Goal: Task Accomplishment & Management: Use online tool/utility

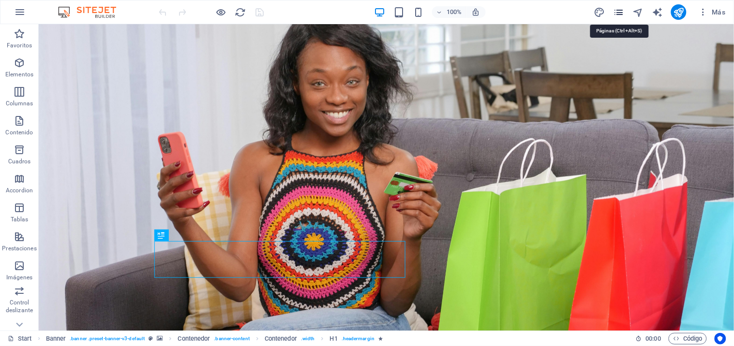
click at [620, 10] on icon "pages" at bounding box center [618, 12] width 11 height 11
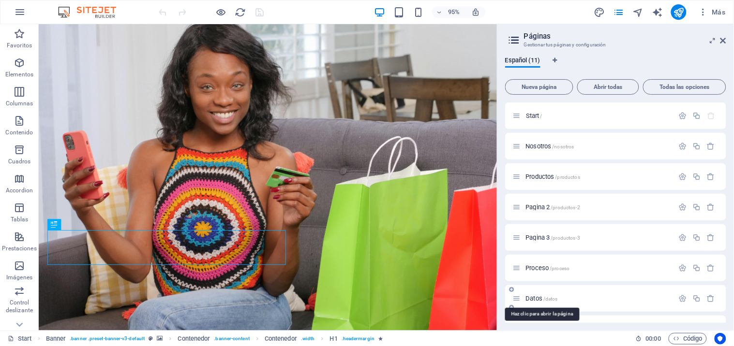
click at [536, 298] on span "Datos /datos" at bounding box center [542, 298] width 32 height 7
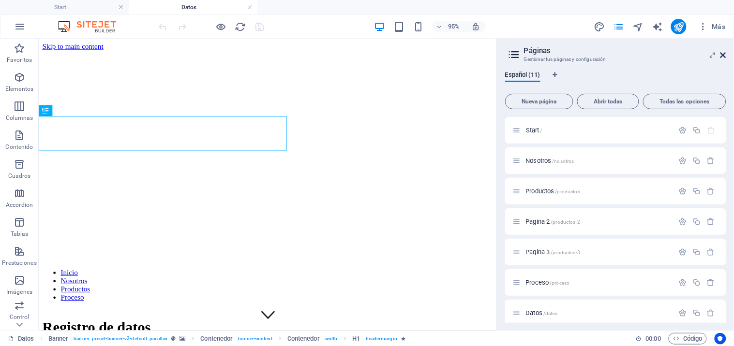
click at [723, 55] on icon at bounding box center [723, 55] width 6 height 8
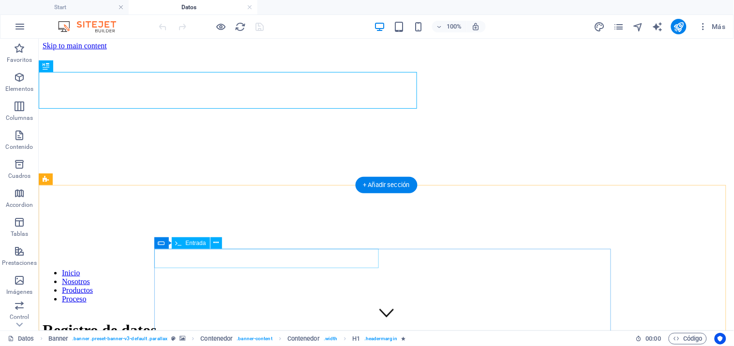
scroll to position [215, 0]
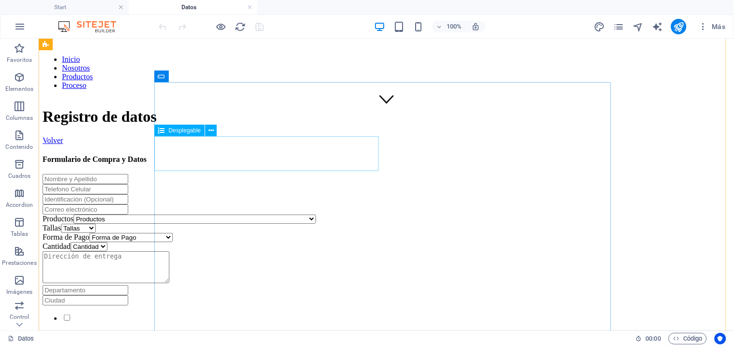
click at [224, 214] on div "Productos Productos Colgante de Piedra Energética Café con té negro Café Berry …" at bounding box center [385, 218] width 687 height 9
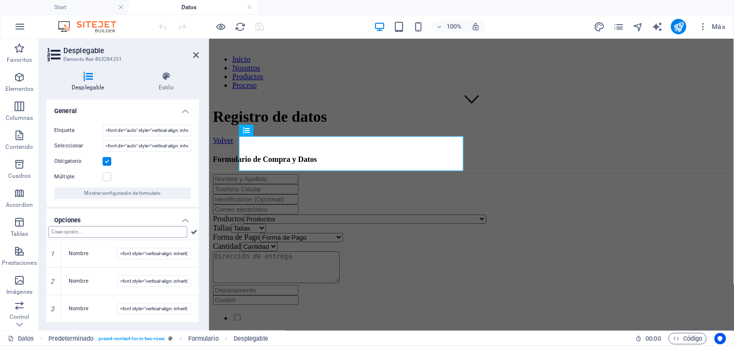
click at [123, 232] on input "text" at bounding box center [117, 232] width 139 height 12
type input "Extractor De Jugos Automatico Frutas Y Verduras Sokany Sk-4000 800w"
click at [262, 26] on icon "save" at bounding box center [259, 26] width 11 height 11
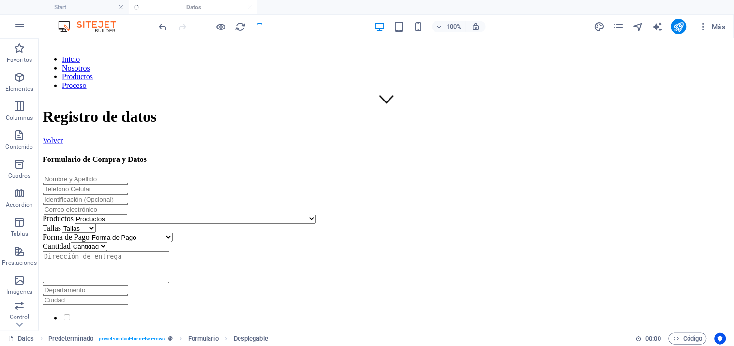
checkbox input "false"
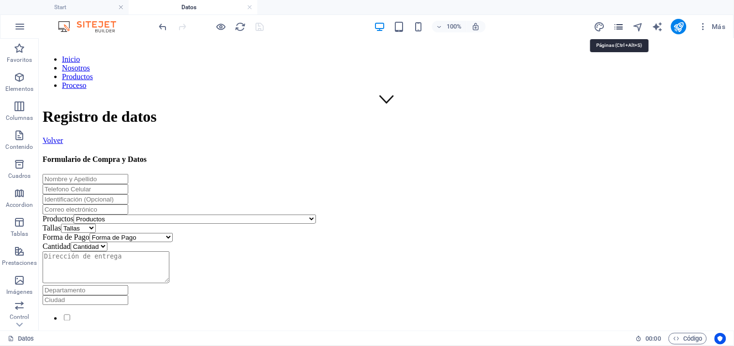
click at [618, 26] on icon "pages" at bounding box center [618, 26] width 11 height 11
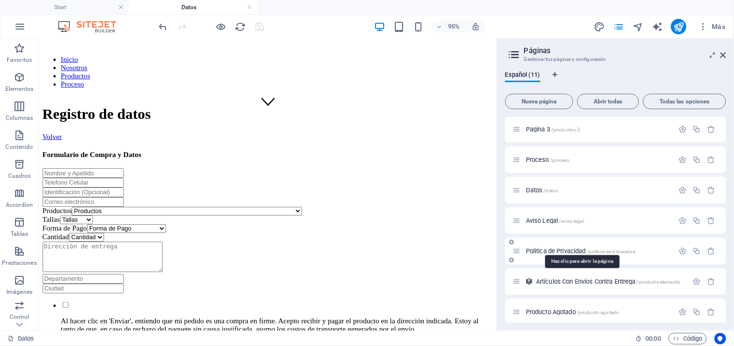
scroll to position [128, 0]
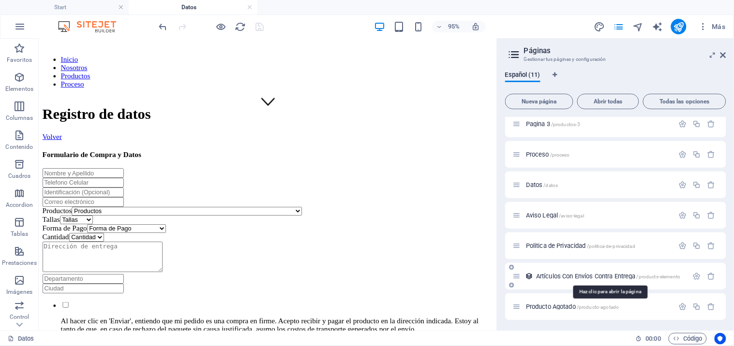
click at [550, 277] on span "Artículos Con Envíos Contra Entrega /products-elemento" at bounding box center [608, 276] width 144 height 7
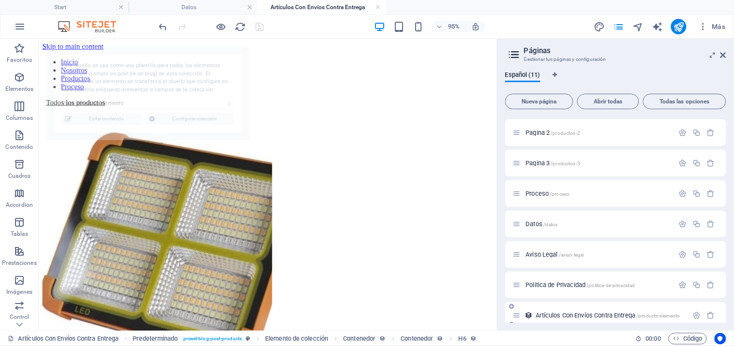
scroll to position [0, 0]
select select "68e2af0abbfccbc713014d35"
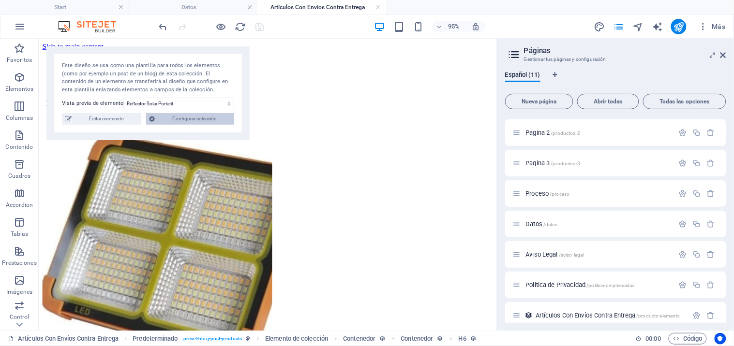
click at [180, 119] on span "Configurar colección" at bounding box center [195, 119] width 74 height 12
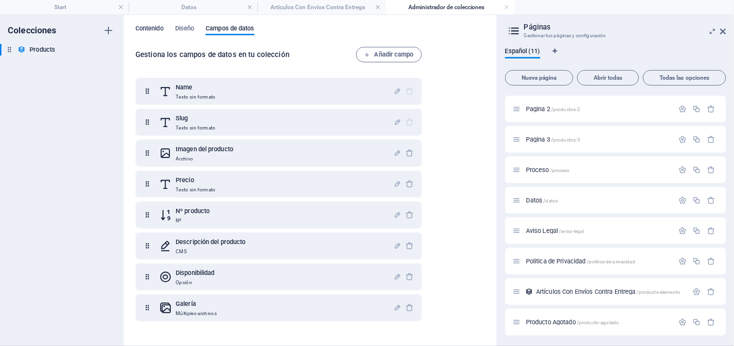
click at [152, 28] on span "Contenido" at bounding box center [149, 30] width 28 height 14
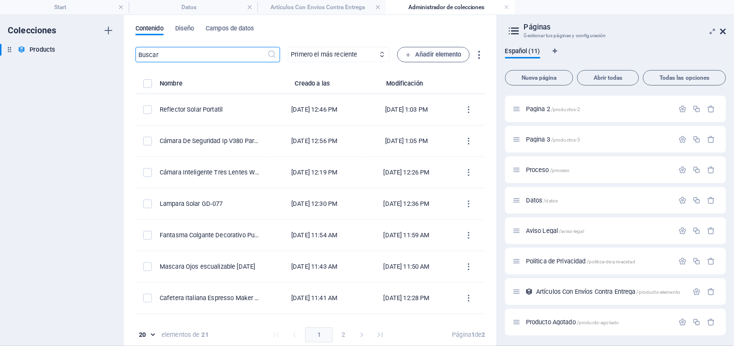
click at [723, 32] on icon at bounding box center [723, 32] width 6 height 8
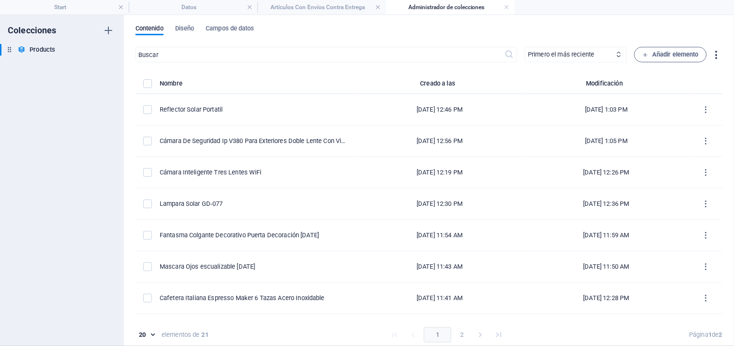
click at [715, 54] on icon "button" at bounding box center [716, 54] width 11 height 11
click at [564, 6] on div at bounding box center [367, 173] width 734 height 346
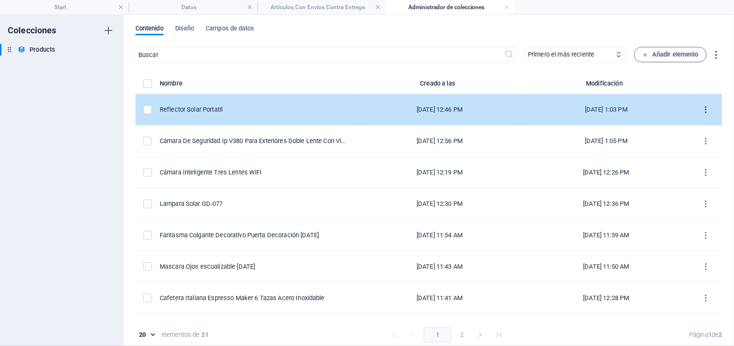
click at [704, 110] on icon "items list" at bounding box center [705, 109] width 9 height 9
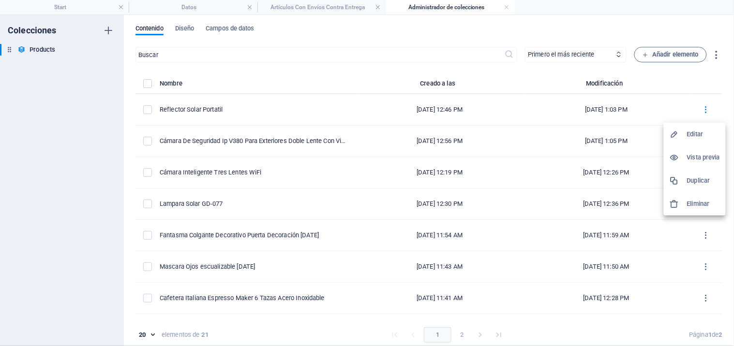
click at [688, 178] on h6 "Duplicar" at bounding box center [703, 181] width 33 height 12
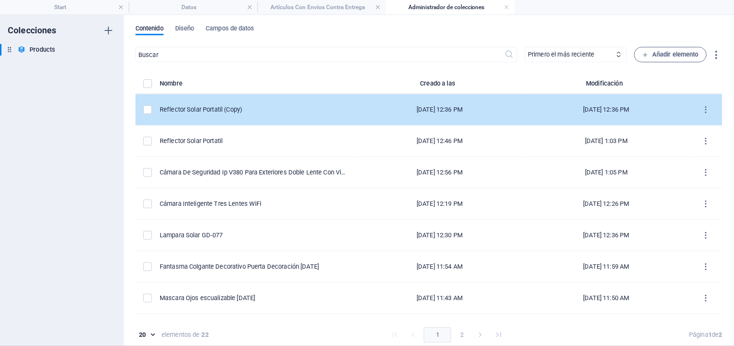
click at [271, 108] on div "Reflector Solar Portatil (Copy)" at bounding box center [254, 109] width 189 height 9
select select "Disponible"
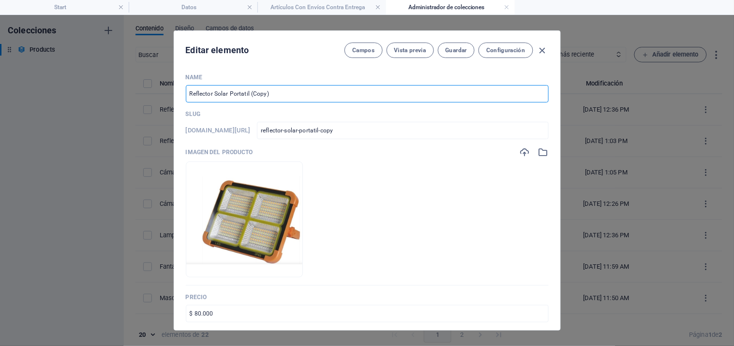
click at [293, 97] on input "Reflector Solar Portatil (Copy)" at bounding box center [367, 93] width 363 height 17
paste input "Extractor De Jugos Automatico Frutas Y Verduras Sokany Sk-4000 800w"
type input "Extractor De Jugos Automatico Frutas Y Verduras Sokany Sk-4000 800w"
type input "extractor-de-jugos-automatico-frutas-y-verduras-sokany-sk-4000-800w"
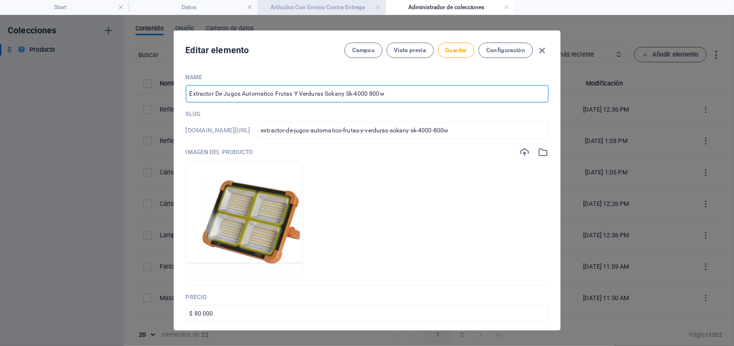
type input "Extractor De Jugos Automatico Frutas Y Verduras Sokany Sk-4000 800w"
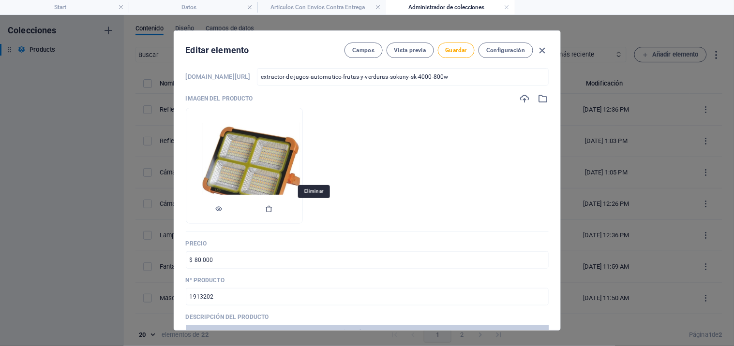
click at [273, 210] on icon "button" at bounding box center [270, 209] width 8 height 8
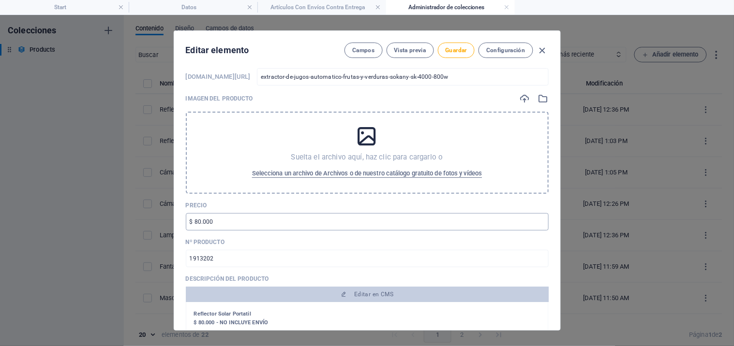
click at [268, 220] on input "$ 80.000" at bounding box center [367, 221] width 363 height 17
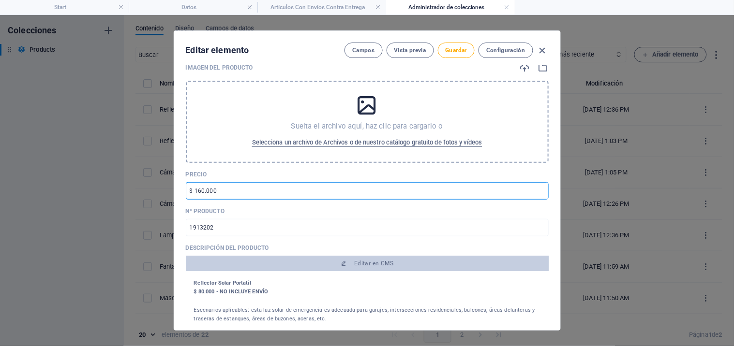
scroll to position [107, 0]
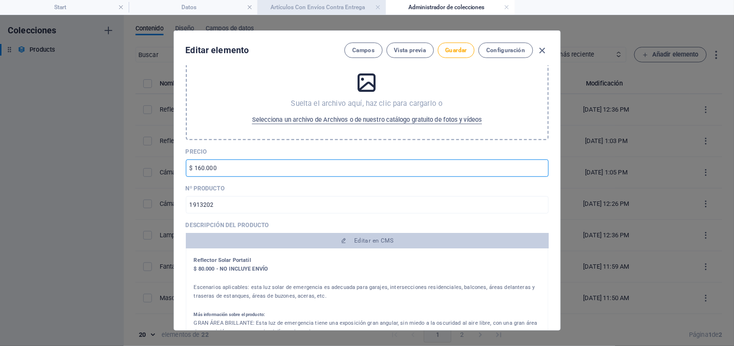
type input "$ 160.000"
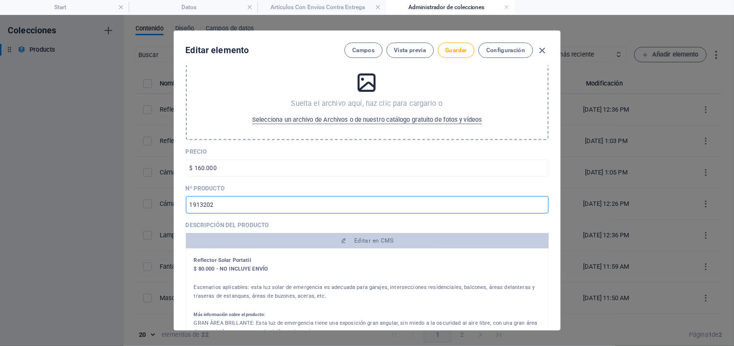
click at [231, 202] on input "1913202" at bounding box center [367, 204] width 363 height 17
paste input "27940"
type input "127940"
click at [448, 51] on span "Guardar" at bounding box center [456, 50] width 21 height 8
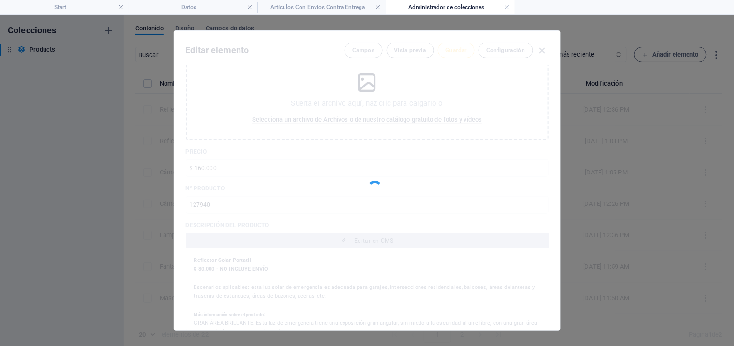
type input "extractor-de-jugos-automatico-frutas-y-verduras-sokany-sk-4000-800w"
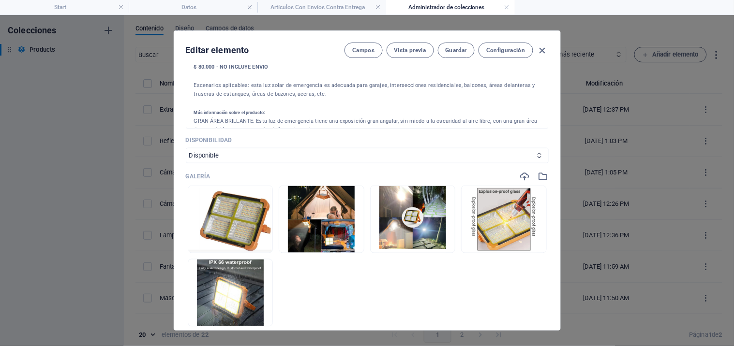
scroll to position [376, 0]
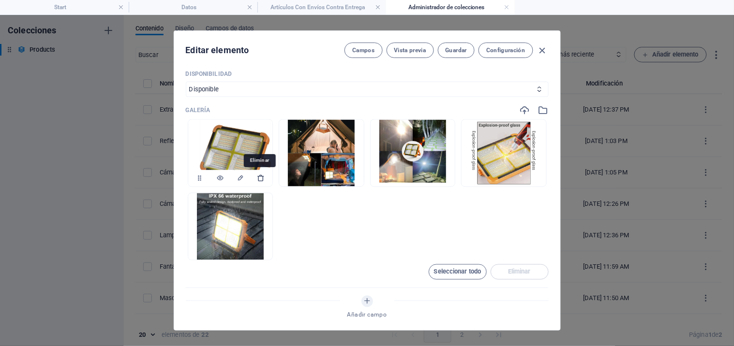
click at [259, 181] on icon "button" at bounding box center [261, 179] width 8 height 8
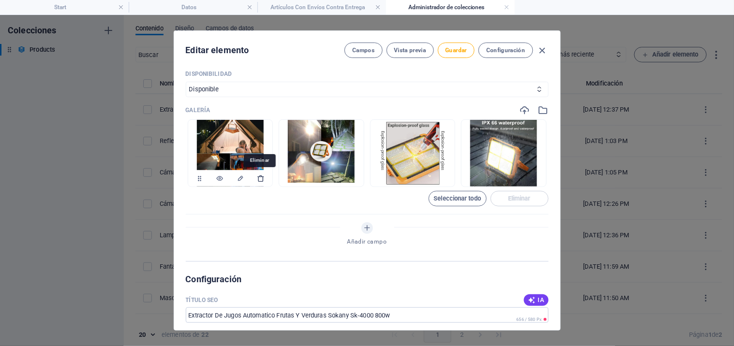
click at [260, 181] on icon "button" at bounding box center [261, 179] width 8 height 8
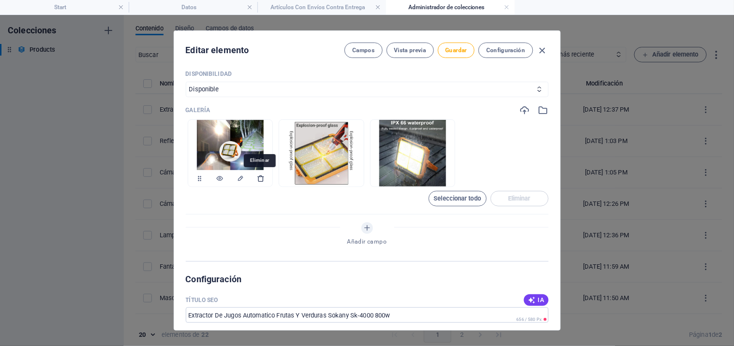
click at [257, 179] on icon "button" at bounding box center [261, 179] width 8 height 8
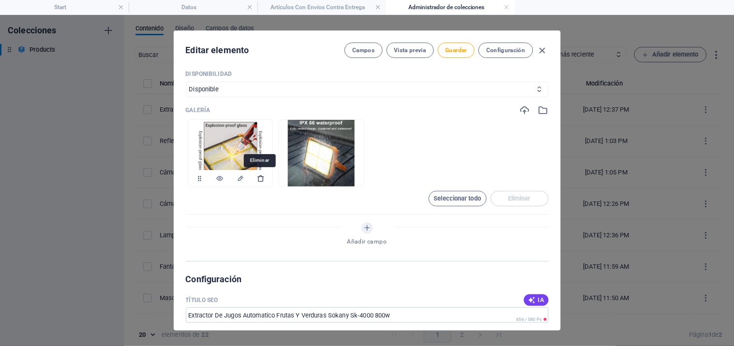
click at [260, 179] on icon "button" at bounding box center [261, 179] width 8 height 8
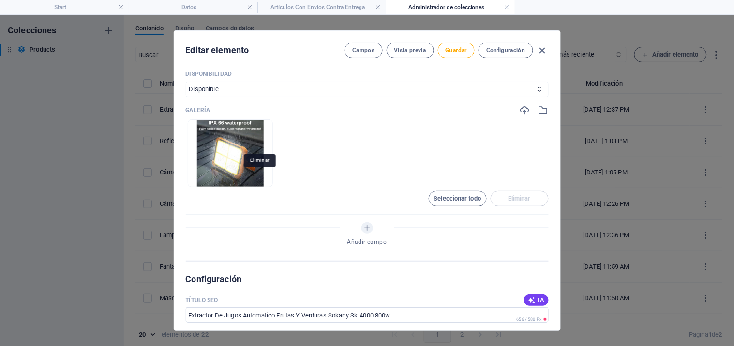
click at [260, 179] on icon "button" at bounding box center [261, 179] width 8 height 8
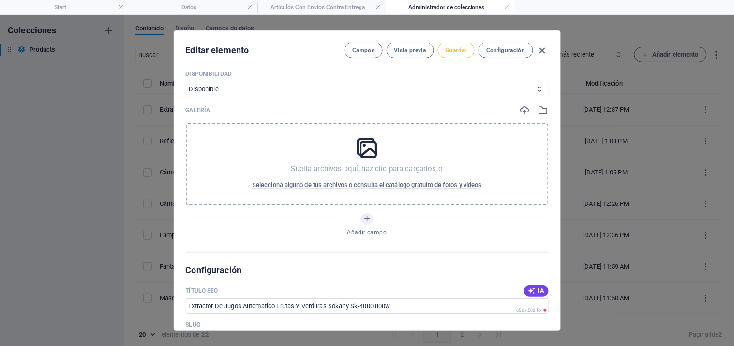
click at [462, 49] on span "Guardar" at bounding box center [456, 50] width 21 height 8
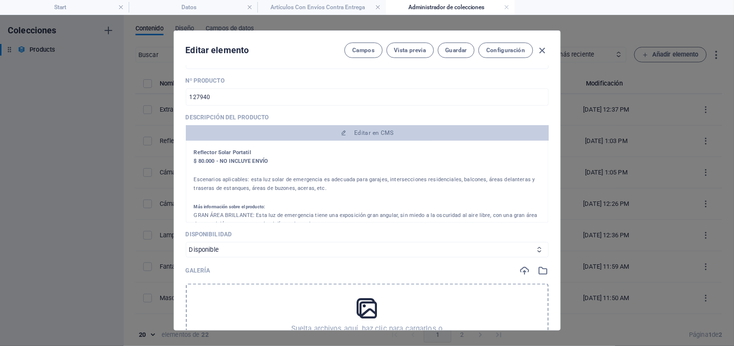
scroll to position [215, 0]
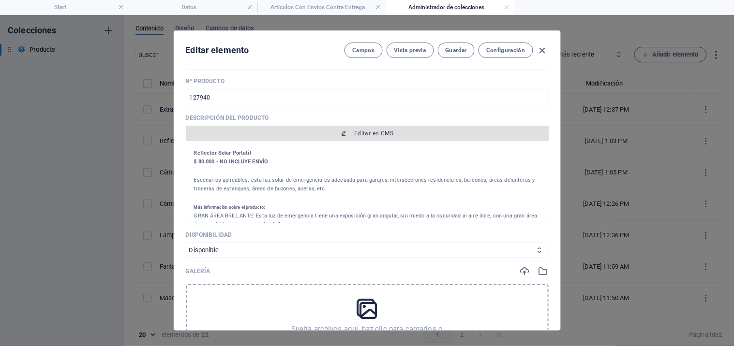
click at [358, 133] on span "Editar en CMS" at bounding box center [373, 134] width 39 height 8
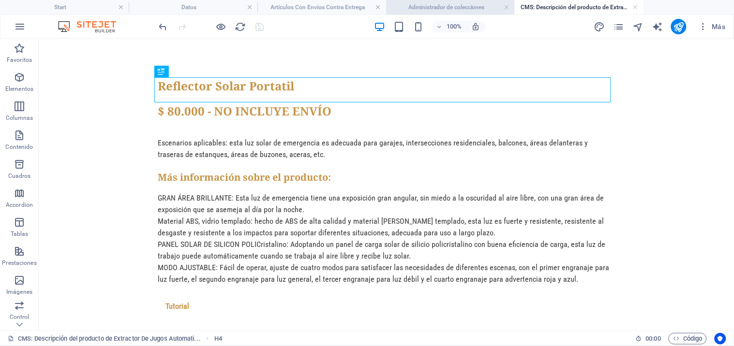
scroll to position [0, 0]
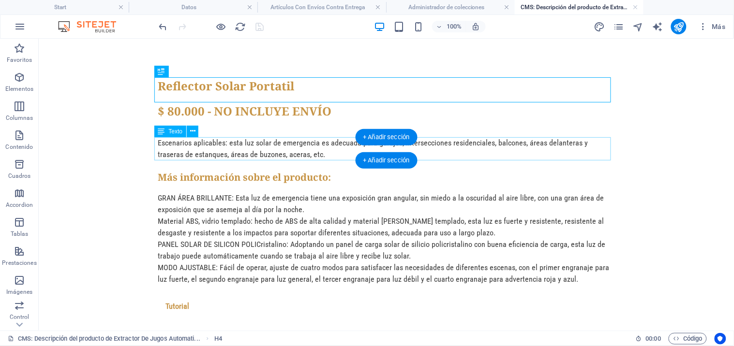
click at [281, 146] on div "Escenarios aplicables: esta luz solar de emergencia es adecuada para garajes, i…" at bounding box center [386, 148] width 457 height 23
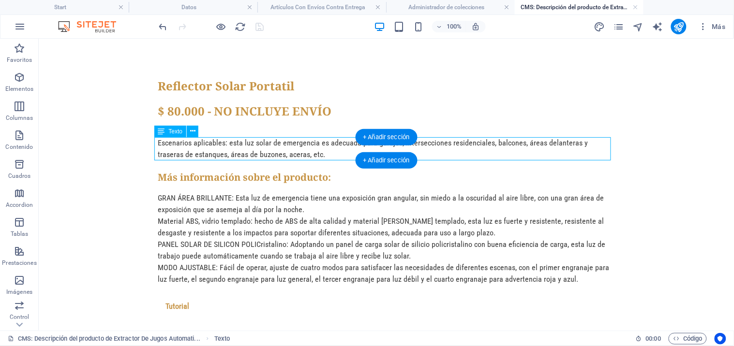
click at [281, 146] on div "Escenarios aplicables: esta luz solar de emergencia es adecuada para garajes, i…" at bounding box center [386, 148] width 457 height 23
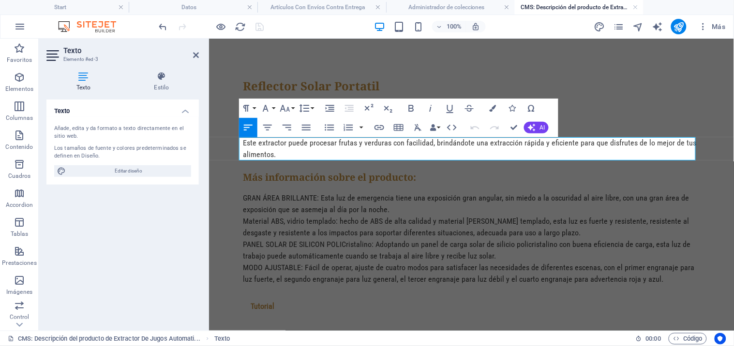
scroll to position [1159, 0]
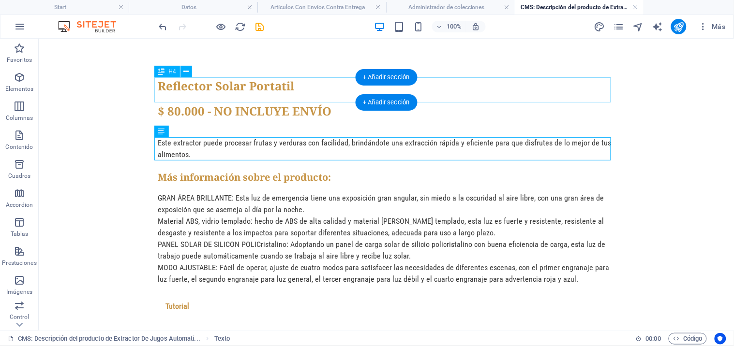
click at [261, 84] on div "Reflector Solar Portatil" at bounding box center [386, 89] width 457 height 25
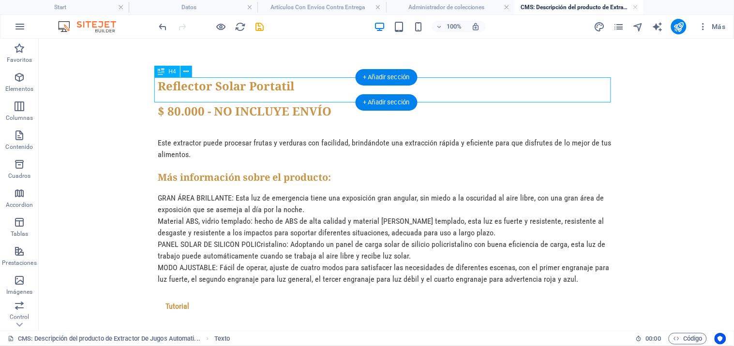
click at [261, 84] on div "Reflector Solar Portatil" at bounding box center [386, 89] width 457 height 25
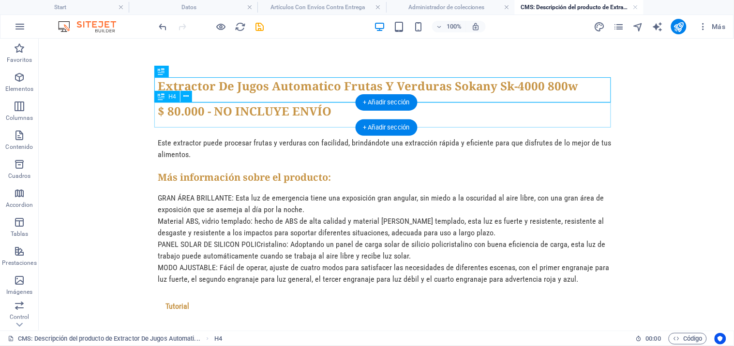
click at [181, 113] on div "$ 80.000 - NO INCLUYE ENVÍO" at bounding box center [386, 114] width 457 height 25
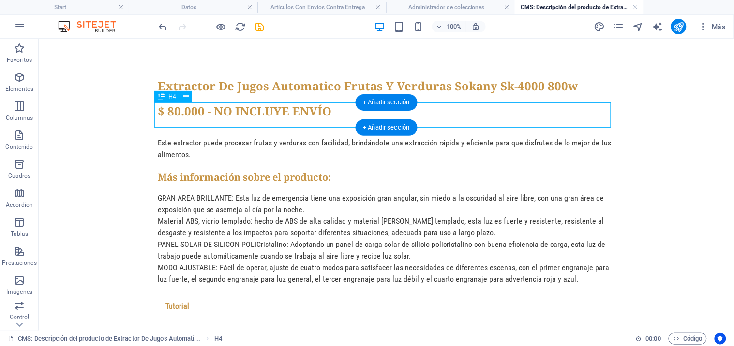
click at [181, 113] on div "$ 80.000 - NO INCLUYE ENVÍO" at bounding box center [386, 114] width 457 height 25
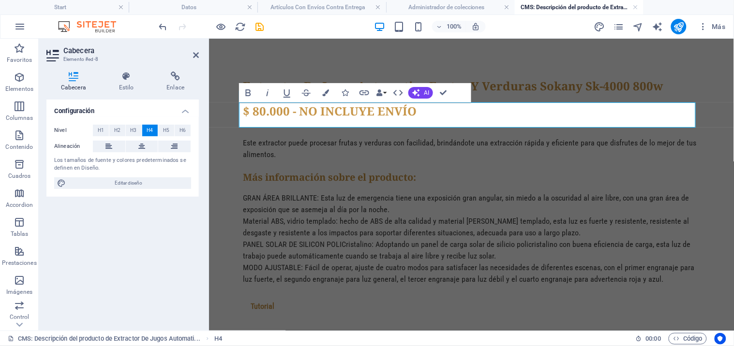
click at [262, 112] on h4 "$ 80.000 - NO INCLUYE ENVÍO" at bounding box center [471, 110] width 457 height 17
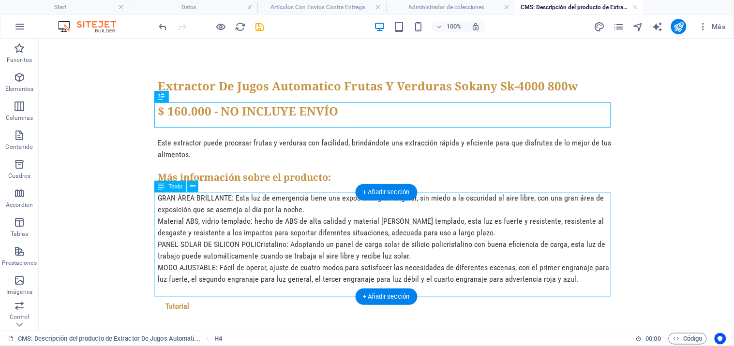
click at [240, 219] on div "GRAN ÁREA BRILLANTE: Esta luz de emergencia tiene una exposición gran angular, …" at bounding box center [386, 244] width 457 height 104
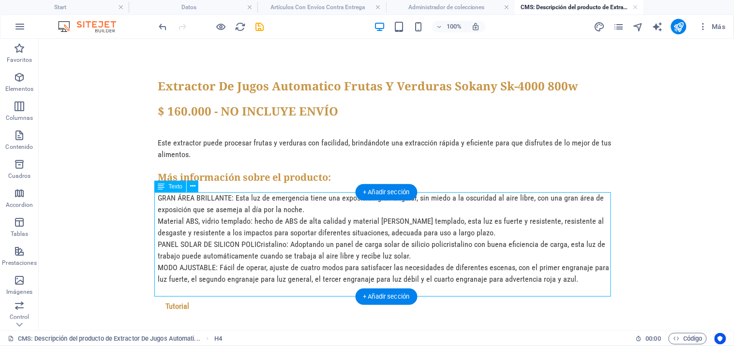
click at [240, 219] on div "GRAN ÁREA BRILLANTE: Esta luz de emergencia tiene una exposición gran angular, …" at bounding box center [386, 244] width 457 height 104
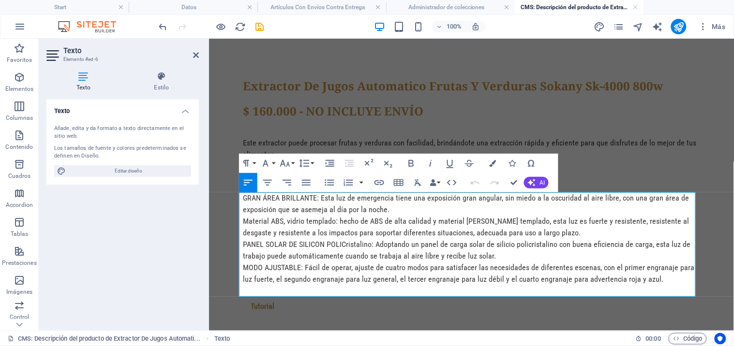
click at [341, 213] on p "GRAN ÁREA BRILLANTE: Esta luz de emergencia tiene una exposición gran angular, …" at bounding box center [471, 203] width 457 height 23
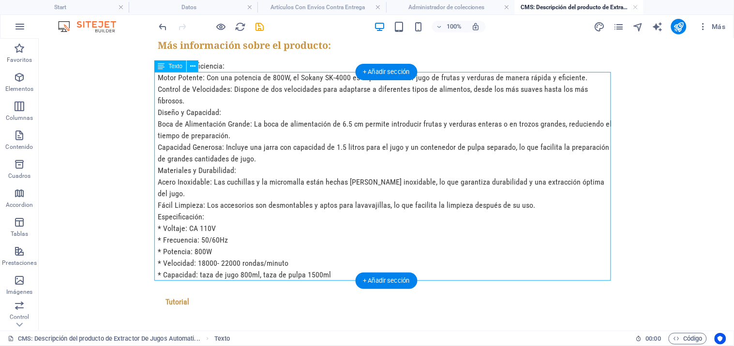
scroll to position [138, 0]
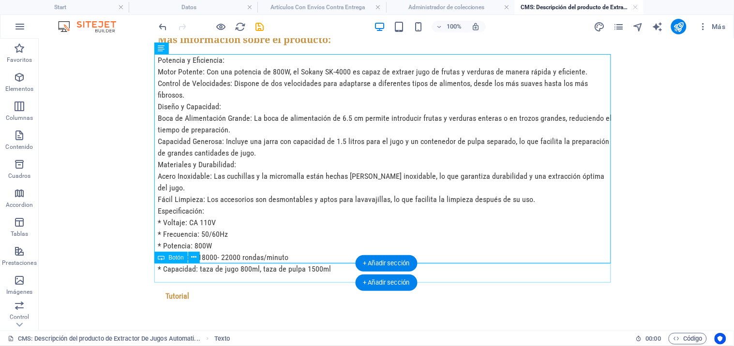
click at [198, 286] on div "Tutorial" at bounding box center [386, 295] width 457 height 19
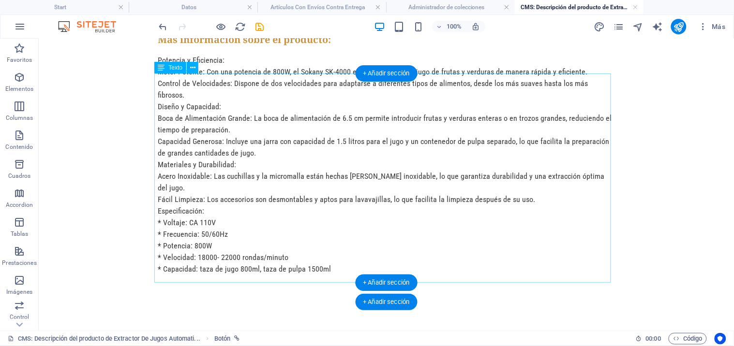
scroll to position [119, 0]
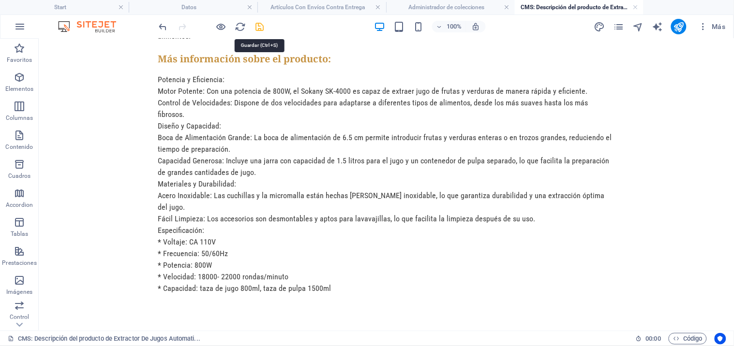
drag, startPoint x: 260, startPoint y: 28, endPoint x: 292, endPoint y: 60, distance: 45.8
click at [260, 28] on icon "save" at bounding box center [259, 26] width 11 height 11
click at [462, 7] on h4 "Administrador de colecciones" at bounding box center [450, 7] width 129 height 11
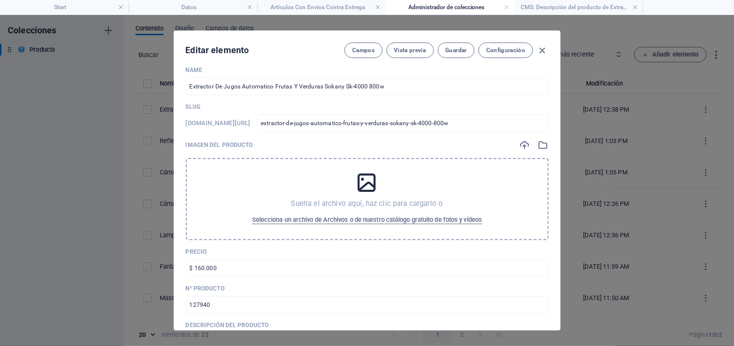
scroll to position [0, 0]
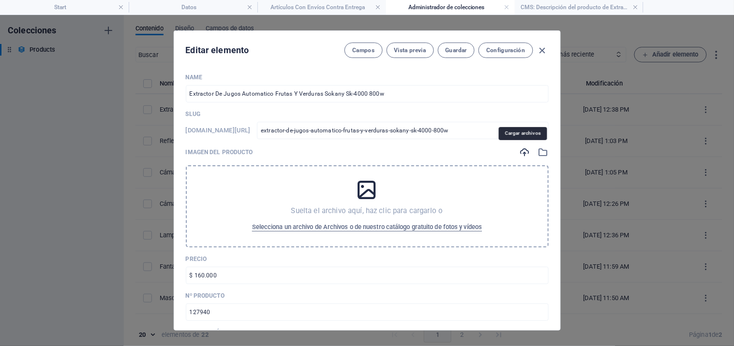
click at [522, 150] on icon "button" at bounding box center [525, 152] width 11 height 11
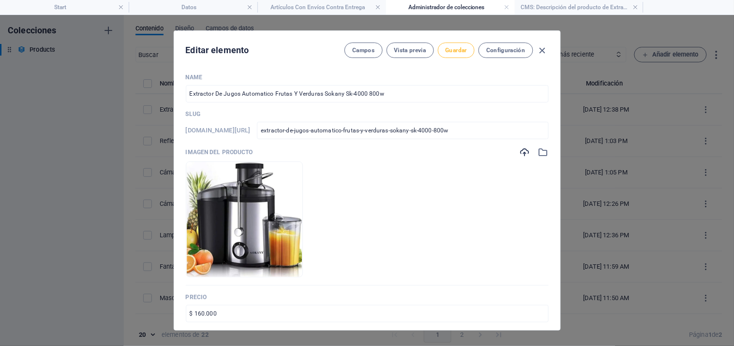
click at [458, 53] on span "Guardar" at bounding box center [456, 50] width 21 height 8
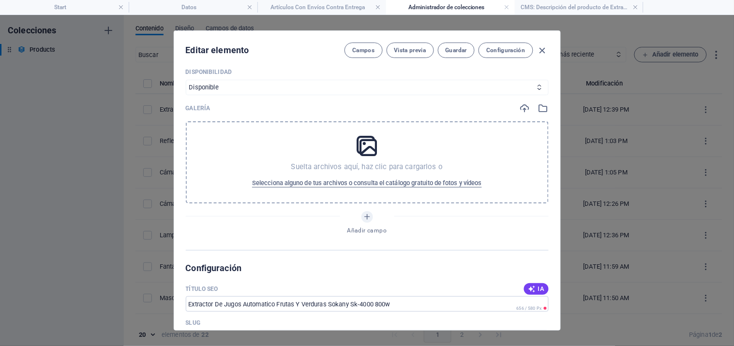
scroll to position [430, 0]
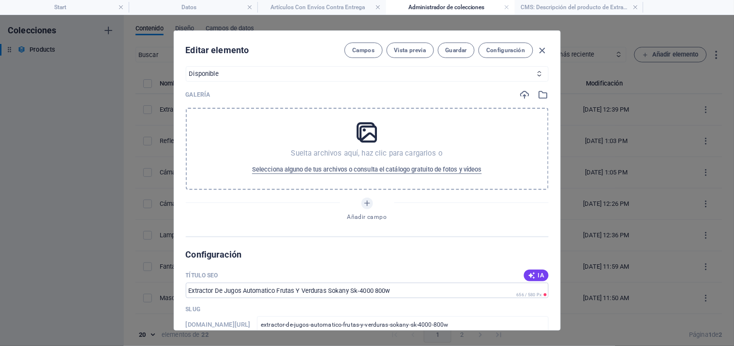
click at [372, 132] on icon at bounding box center [367, 132] width 24 height 24
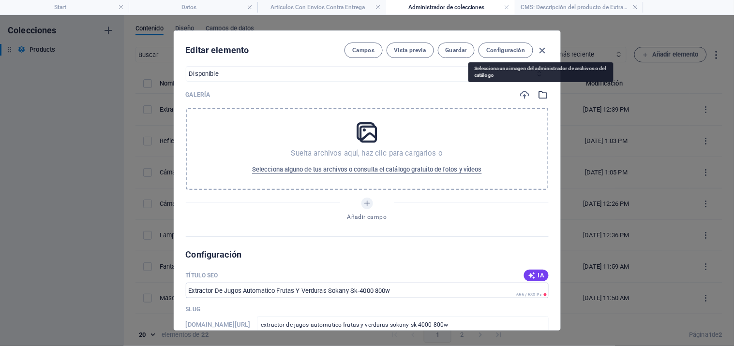
click at [538, 94] on icon "button" at bounding box center [543, 95] width 11 height 11
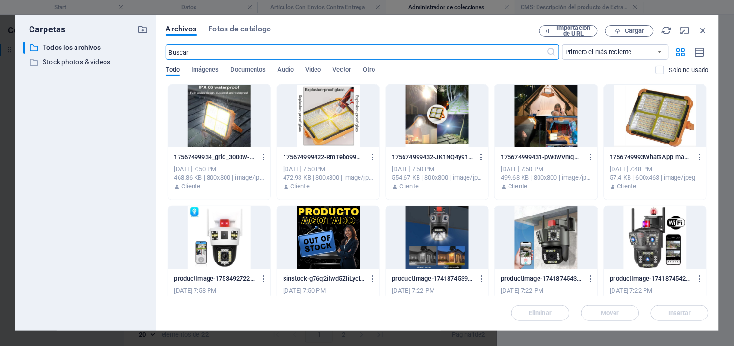
click at [173, 70] on span "Todo" at bounding box center [173, 71] width 14 height 14
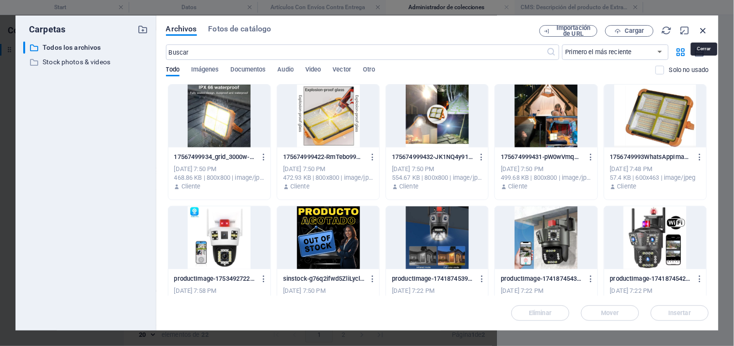
click at [702, 30] on icon "button" at bounding box center [703, 30] width 11 height 11
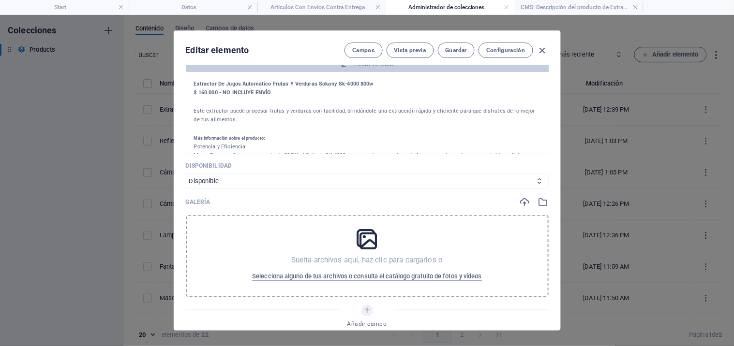
scroll to position [376, 0]
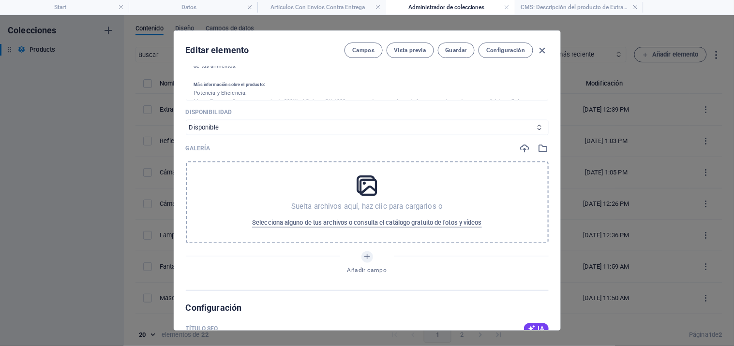
click at [366, 178] on icon at bounding box center [367, 186] width 24 height 24
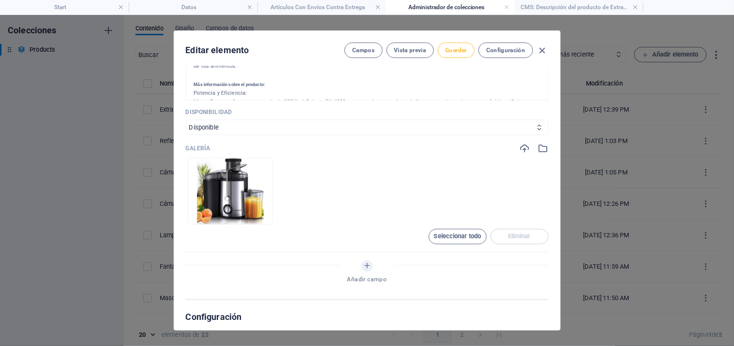
click at [459, 49] on span "Guardar" at bounding box center [456, 50] width 21 height 8
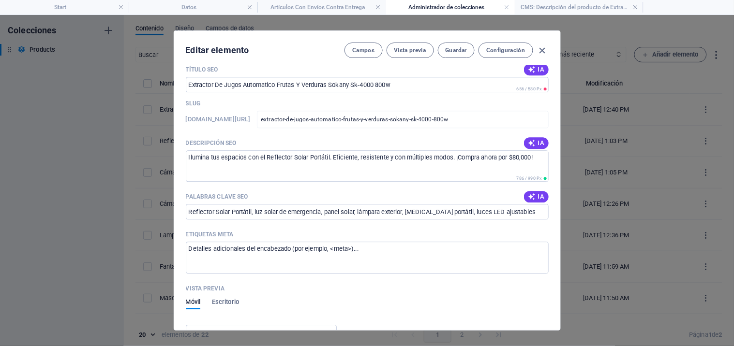
scroll to position [699, 0]
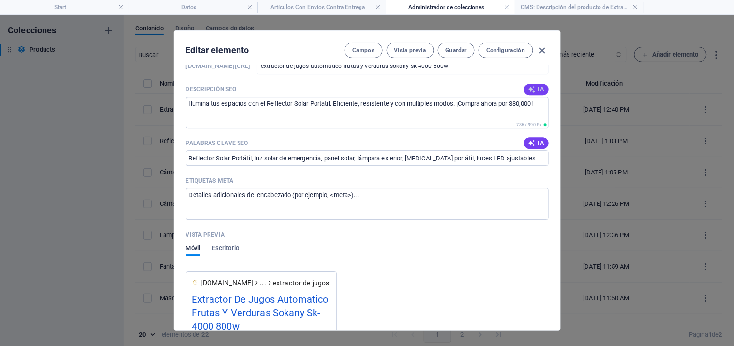
click at [534, 88] on icon "button" at bounding box center [532, 90] width 8 height 8
type textarea "Disfruta jugos frescos y saludables con el extractor Sokany SK-4000. Potente, e…"
click at [535, 145] on span "IA" at bounding box center [536, 143] width 16 height 8
type input "Extractor de jugos eléctrico, Sokany SK-4000, extractor de frutas y verduras, j…"
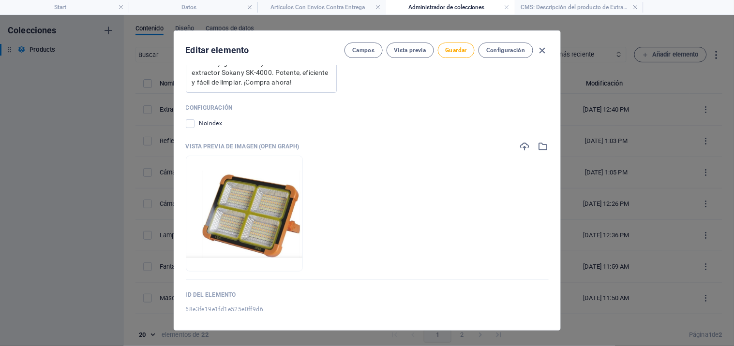
scroll to position [984, 0]
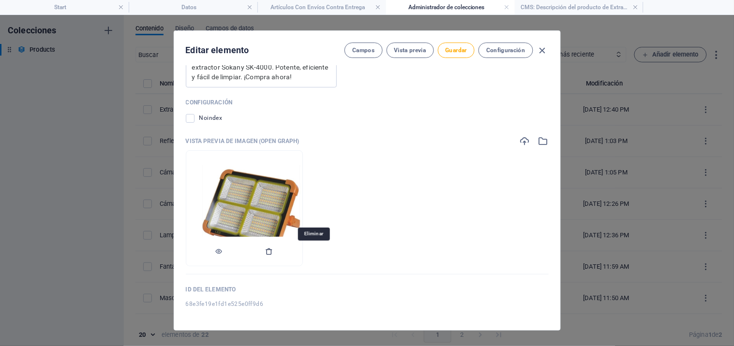
click at [273, 250] on icon "button" at bounding box center [270, 252] width 8 height 8
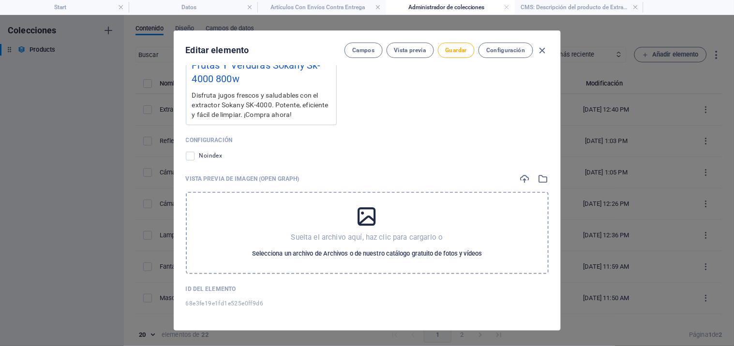
scroll to position [945, 0]
click at [455, 50] on span "Guardar" at bounding box center [456, 50] width 21 height 8
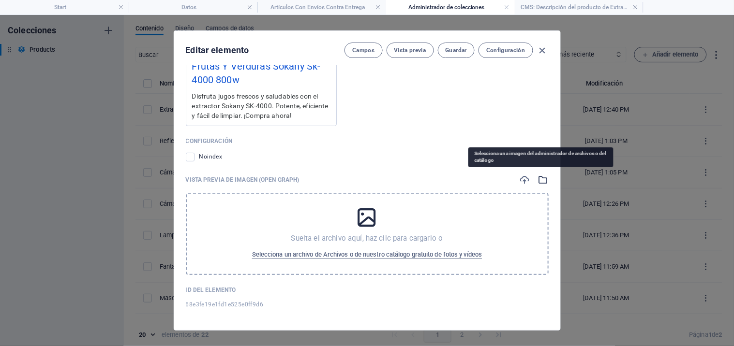
click at [543, 178] on icon "button" at bounding box center [543, 180] width 11 height 11
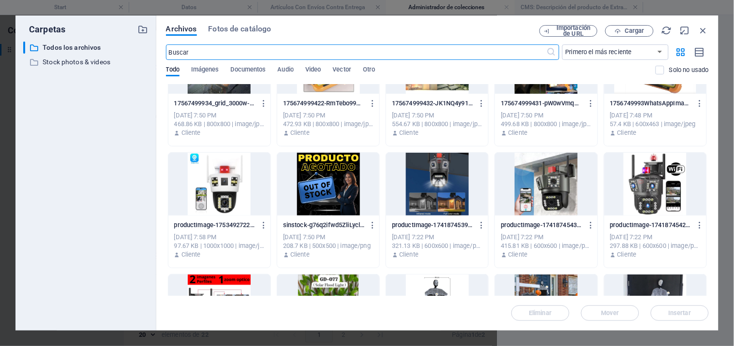
scroll to position [0, 0]
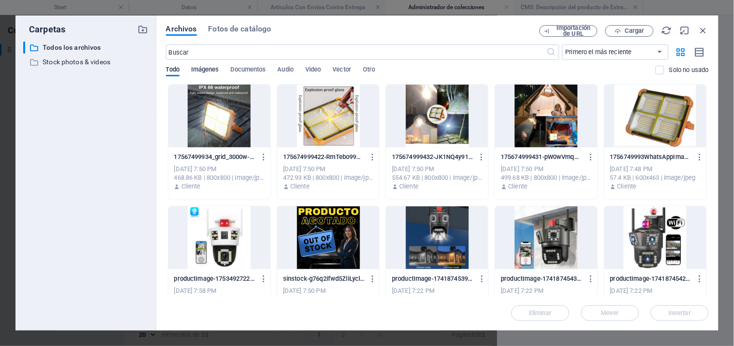
click at [202, 68] on span "Imágenes" at bounding box center [205, 71] width 28 height 14
click at [174, 68] on span "Todo" at bounding box center [173, 71] width 14 height 14
click at [248, 66] on span "Documentos" at bounding box center [248, 71] width 35 height 14
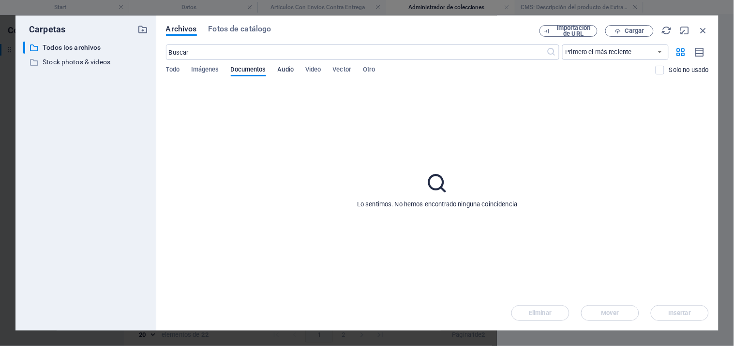
click at [291, 67] on span "Audio" at bounding box center [286, 71] width 16 height 14
click at [314, 67] on span "Video" at bounding box center [312, 71] width 15 height 14
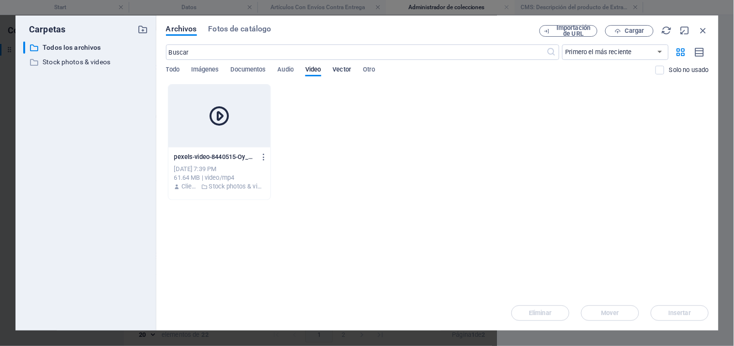
click at [344, 70] on span "Vector" at bounding box center [342, 71] width 19 height 14
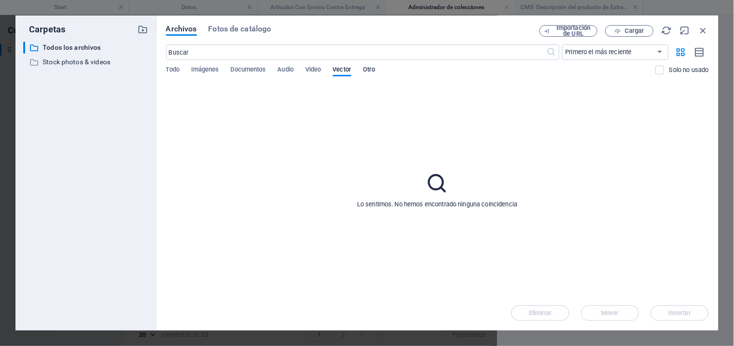
click at [373, 69] on span "Otro" at bounding box center [369, 71] width 12 height 14
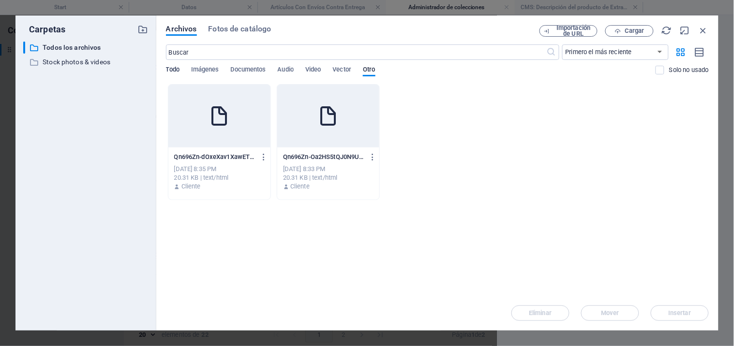
click at [167, 69] on span "Todo" at bounding box center [173, 71] width 14 height 14
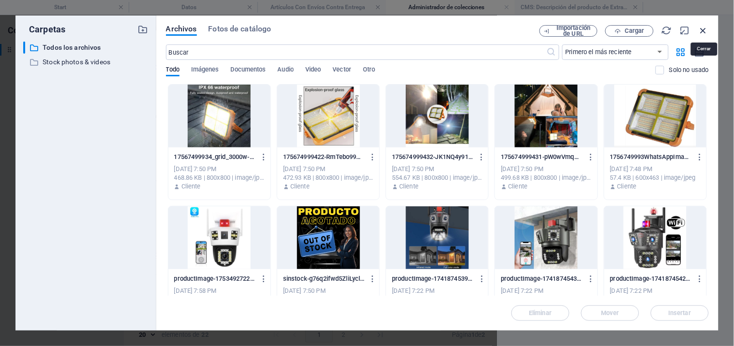
click at [703, 30] on icon "button" at bounding box center [703, 30] width 11 height 11
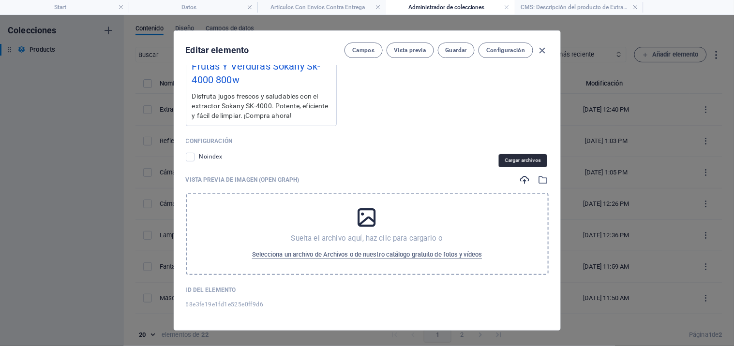
click at [521, 179] on icon "button" at bounding box center [525, 180] width 11 height 11
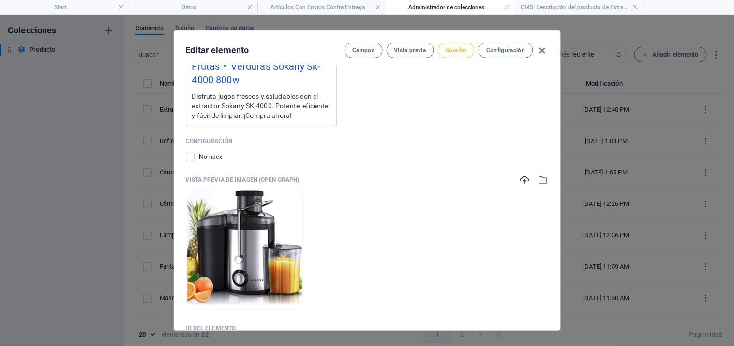
click at [452, 51] on span "Guardar" at bounding box center [456, 50] width 21 height 8
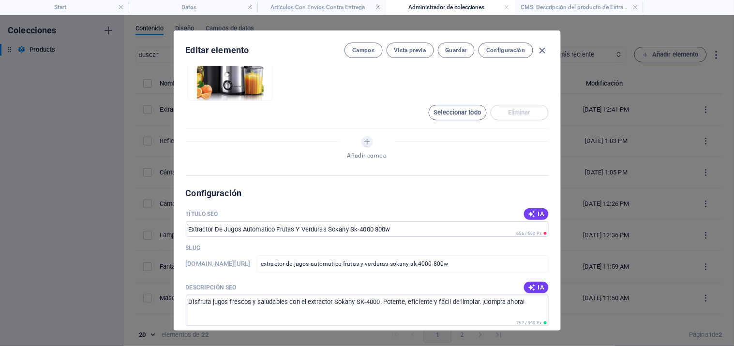
scroll to position [231, 0]
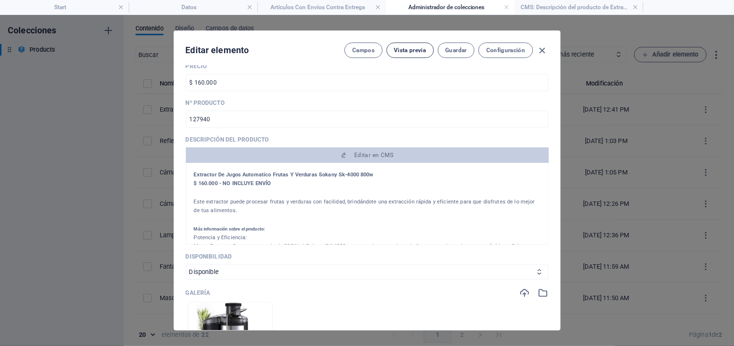
click at [413, 49] on span "Vista previa" at bounding box center [410, 50] width 32 height 8
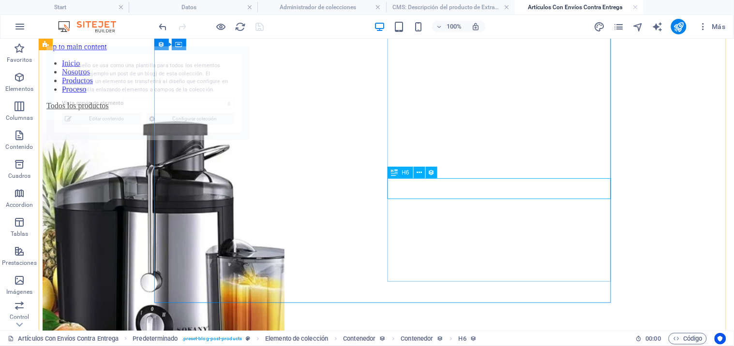
scroll to position [427, 0]
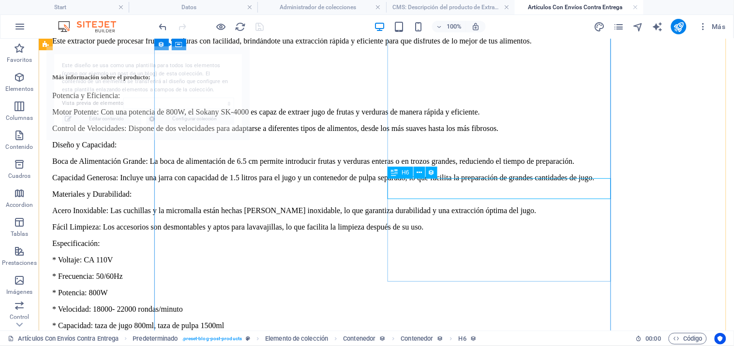
select select "68e3fe19e1fd1e525e0ff9d6"
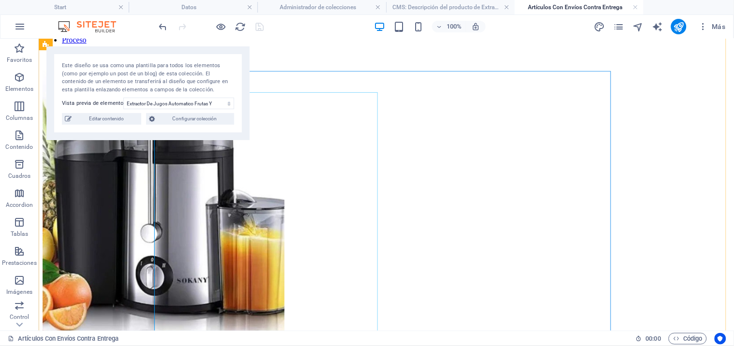
scroll to position [0, 0]
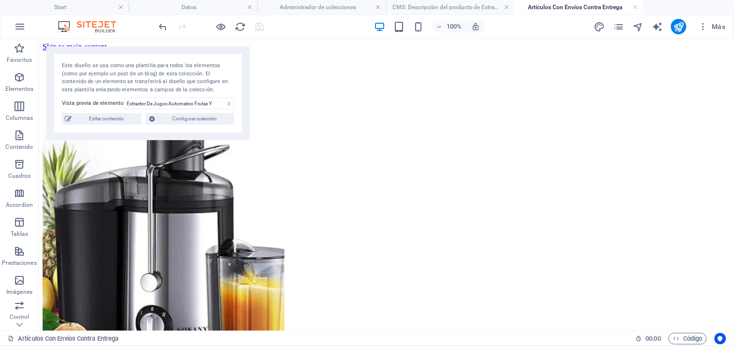
click at [577, 5] on h4 "Artículos Con Envíos Contra Entrega" at bounding box center [579, 7] width 129 height 11
click at [434, 7] on h4 "CMS: Descripción del producto de Extractor De Jugos Automati..." at bounding box center [450, 7] width 129 height 11
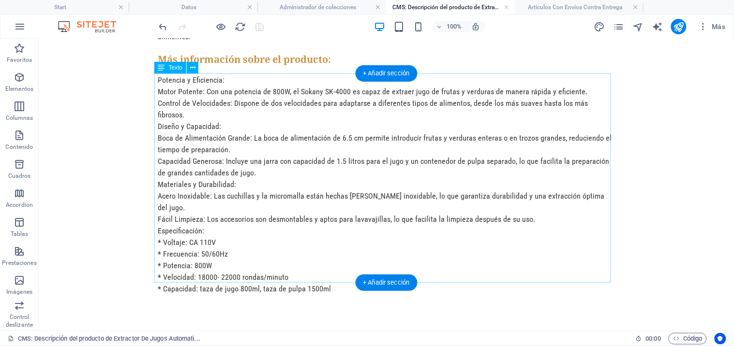
scroll to position [119, 0]
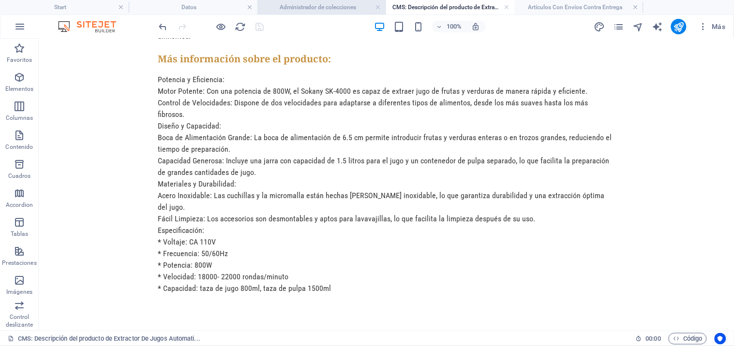
click at [309, 8] on h4 "Administrador de colecciones" at bounding box center [321, 7] width 129 height 11
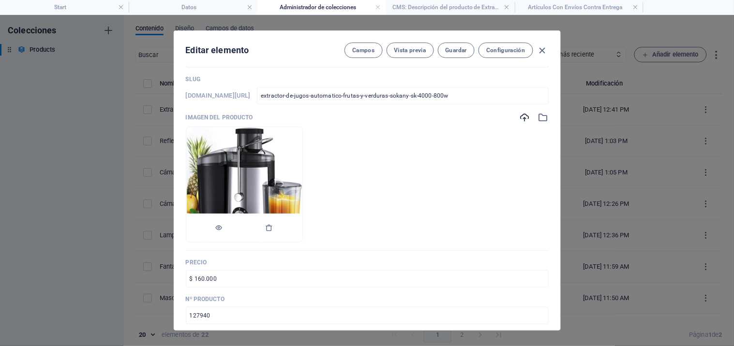
scroll to position [0, 0]
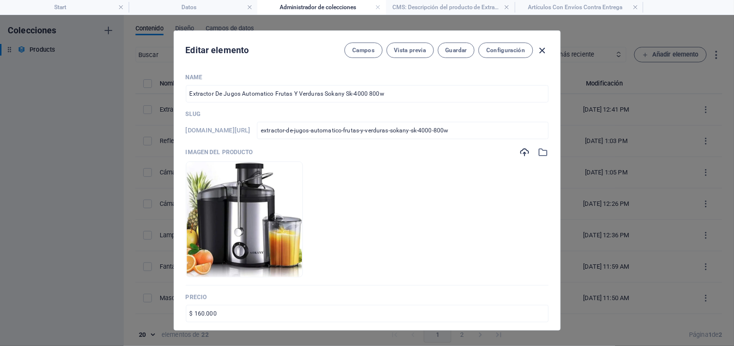
click at [544, 47] on icon "button" at bounding box center [542, 50] width 11 height 11
type input "extractor-de-jugos-automatico-frutas-y-verduras-sokany-sk-4000-800w"
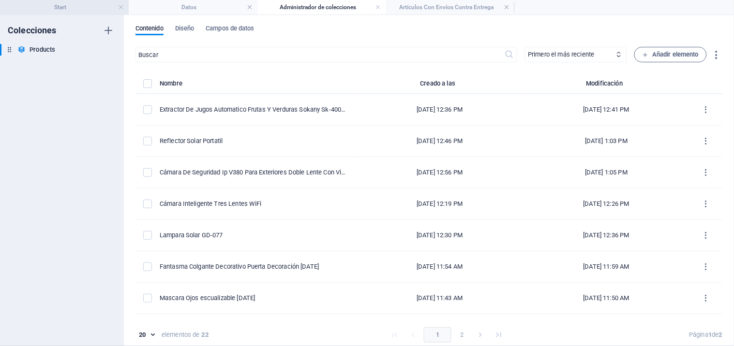
click at [81, 6] on h4 "Start" at bounding box center [64, 7] width 129 height 11
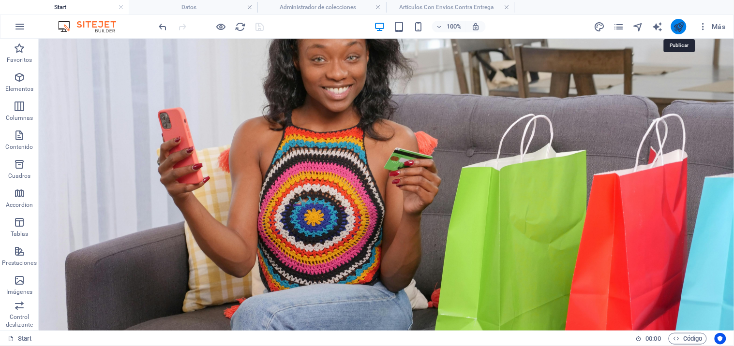
click at [676, 30] on icon "publish" at bounding box center [678, 26] width 11 height 11
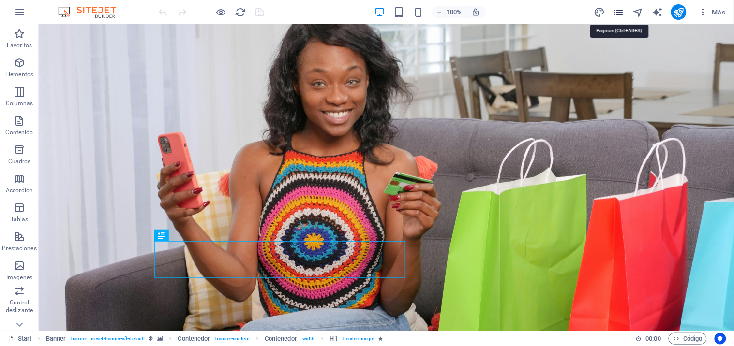
click at [620, 12] on icon "pages" at bounding box center [618, 12] width 11 height 11
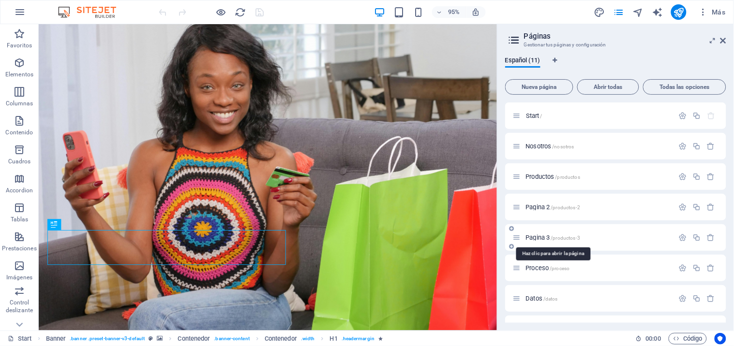
click at [533, 235] on span "Pagina 3 /productos-3" at bounding box center [553, 237] width 55 height 7
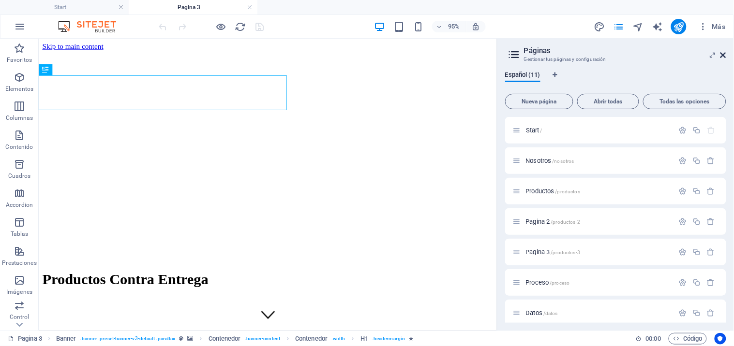
click at [724, 55] on icon at bounding box center [723, 55] width 6 height 8
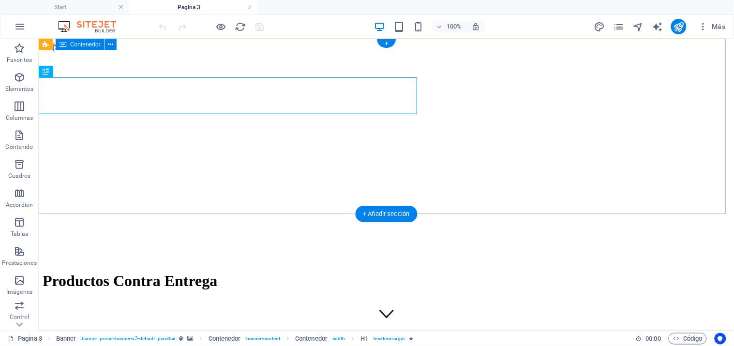
click at [530, 262] on div "Productos Contra Entrega" at bounding box center [385, 281] width 687 height 39
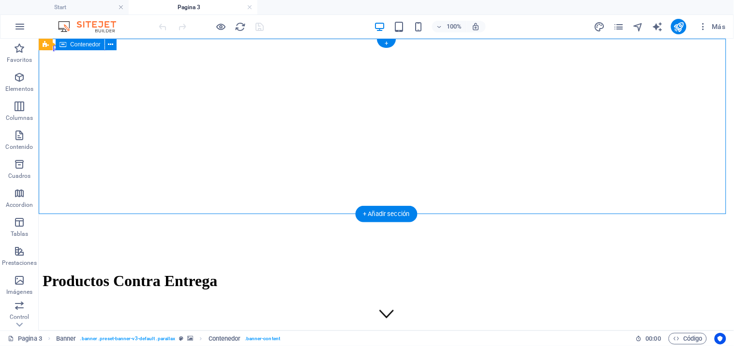
click at [530, 262] on div "Productos Contra Entrega" at bounding box center [385, 281] width 687 height 39
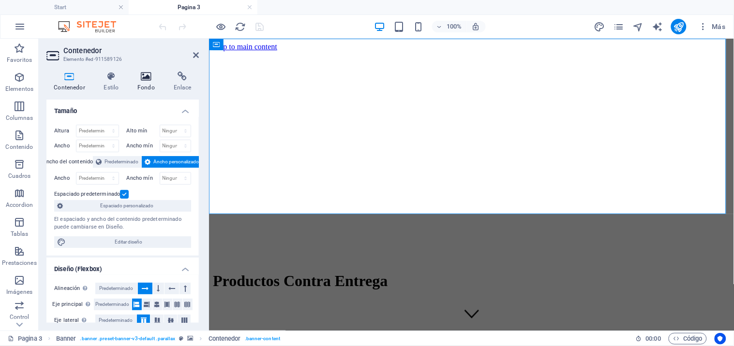
click at [147, 80] on icon at bounding box center [146, 77] width 32 height 10
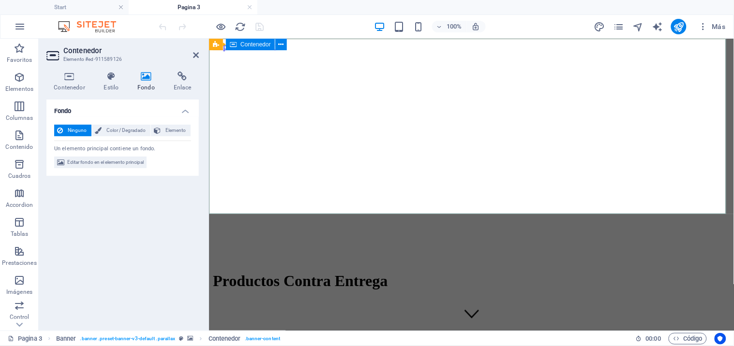
click at [279, 262] on div "Productos Contra Entrega" at bounding box center [470, 281] width 517 height 39
click at [317, 262] on div "Productos Contra Entrega" at bounding box center [470, 281] width 517 height 39
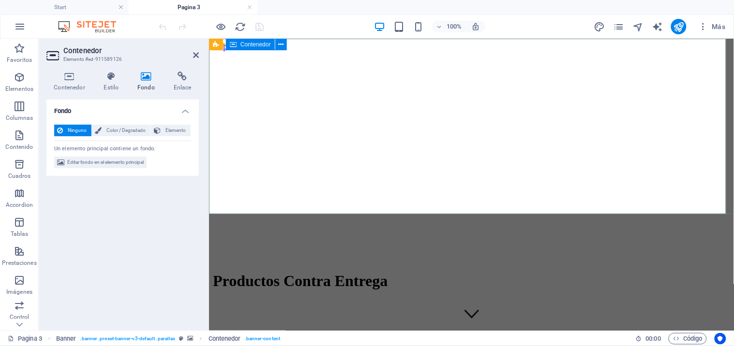
click at [317, 262] on div "Productos Contra Entrega" at bounding box center [470, 281] width 517 height 39
click at [144, 80] on icon at bounding box center [146, 77] width 32 height 10
click at [144, 74] on icon at bounding box center [146, 77] width 32 height 10
click at [164, 133] on span "Elemento" at bounding box center [176, 131] width 24 height 12
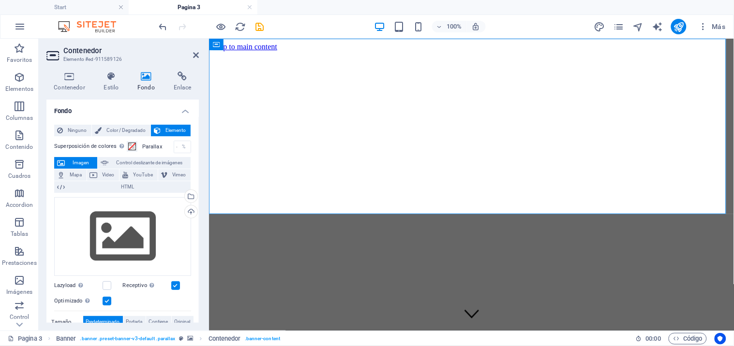
click at [148, 85] on h4 "Fondo" at bounding box center [148, 82] width 36 height 20
click at [144, 74] on icon at bounding box center [146, 77] width 32 height 10
click at [162, 27] on icon "undo" at bounding box center [163, 26] width 11 height 11
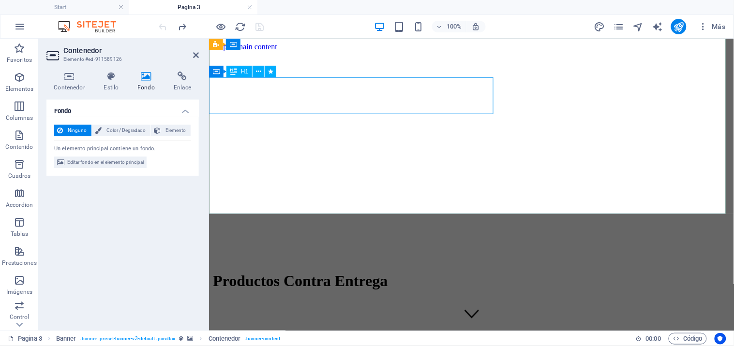
click at [274, 272] on div "Productos Contra Entrega" at bounding box center [470, 281] width 517 height 18
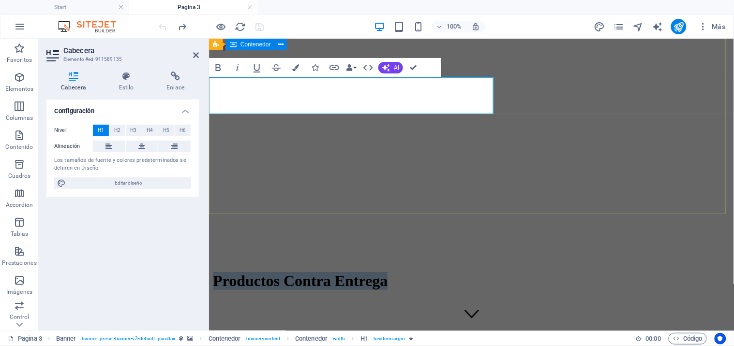
click at [273, 262] on div "Productos Contra Entrega" at bounding box center [470, 281] width 517 height 39
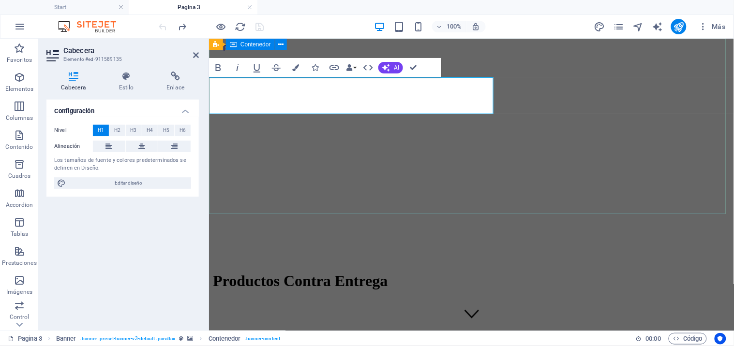
click at [253, 262] on div "Productos Contra Entrega" at bounding box center [470, 281] width 517 height 39
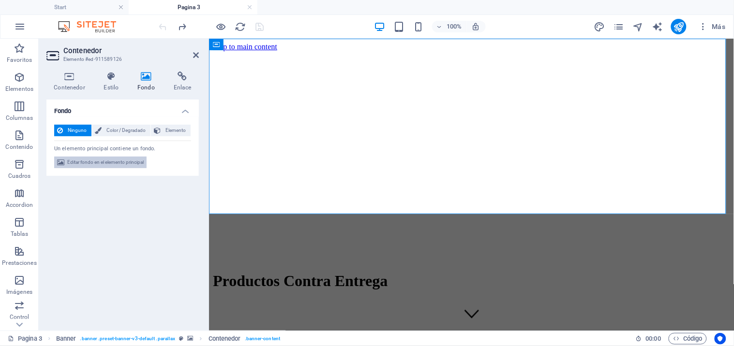
click at [117, 161] on span "Editar fondo en el elemento principal" at bounding box center [105, 163] width 76 height 12
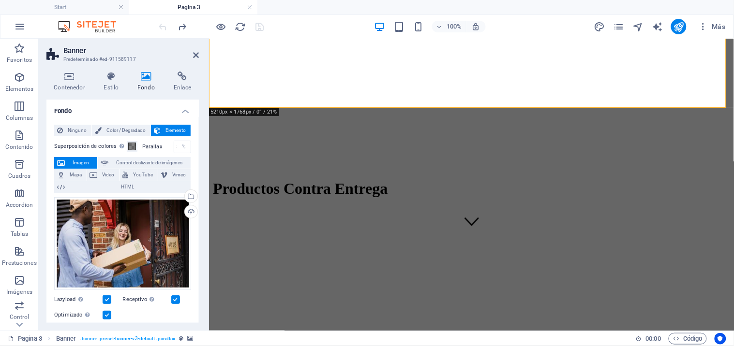
scroll to position [107, 0]
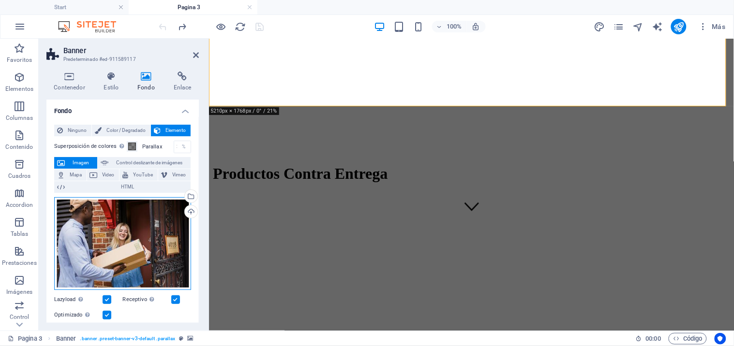
click at [144, 240] on div "Arrastra archivos aquí, haz clic para escoger archivos o selecciona archivos de…" at bounding box center [122, 243] width 137 height 93
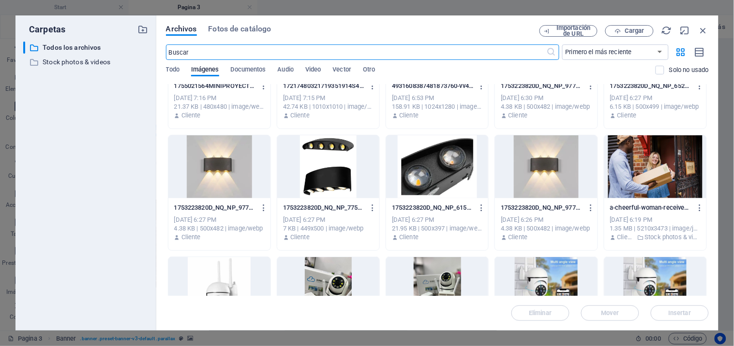
scroll to position [1182, 0]
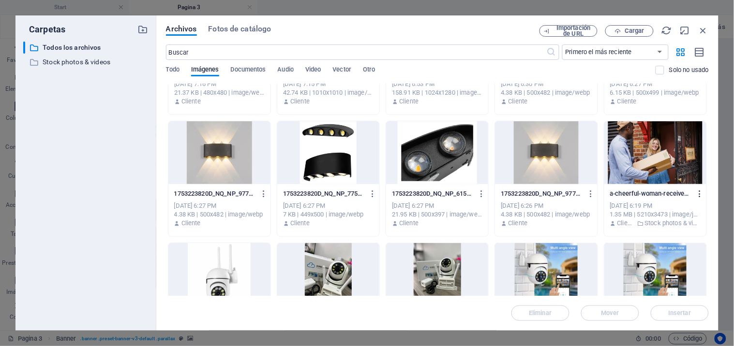
click at [700, 194] on icon "button" at bounding box center [699, 194] width 9 height 9
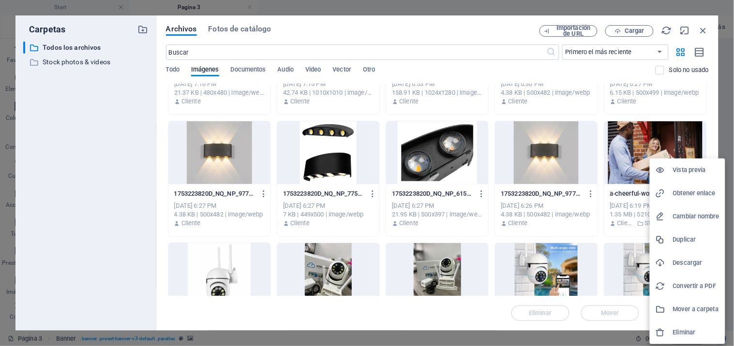
click at [681, 264] on h6 "Descargar" at bounding box center [696, 263] width 46 height 12
